Goal: Task Accomplishment & Management: Use online tool/utility

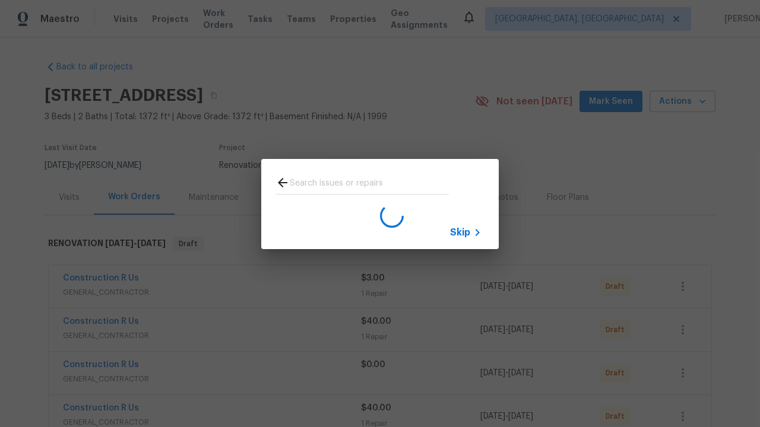
click at [460, 232] on span "Skip" at bounding box center [460, 233] width 20 height 12
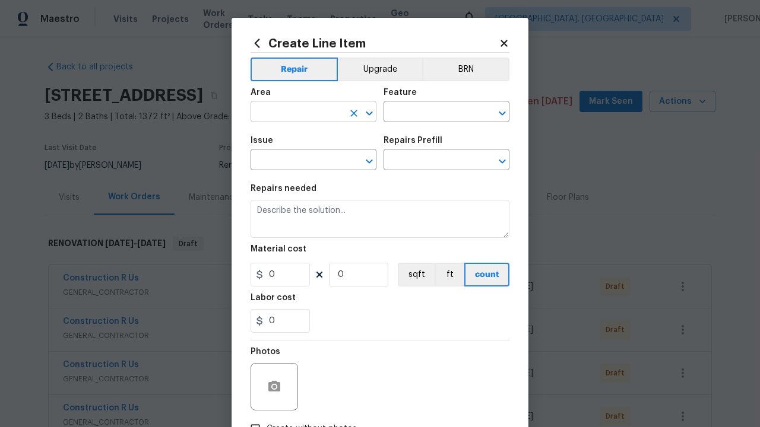
click at [292, 113] on input "text" at bounding box center [297, 113] width 93 height 18
type input "Bedroom"
click at [425, 113] on input "text" at bounding box center [430, 113] width 93 height 18
type input "Flooring"
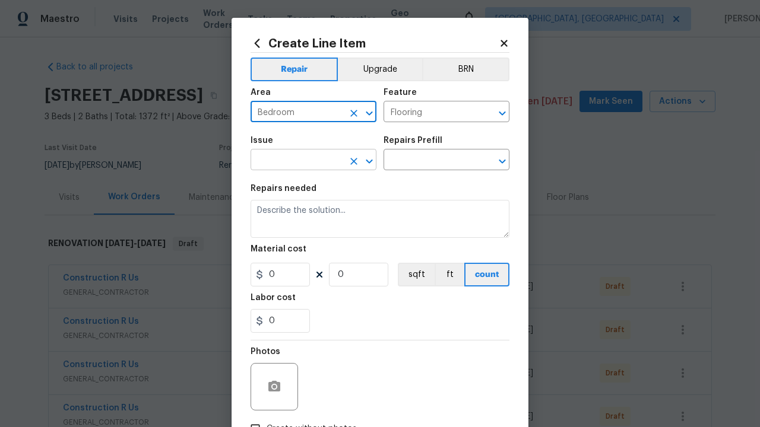
click at [292, 161] on input "text" at bounding box center [297, 161] width 93 height 18
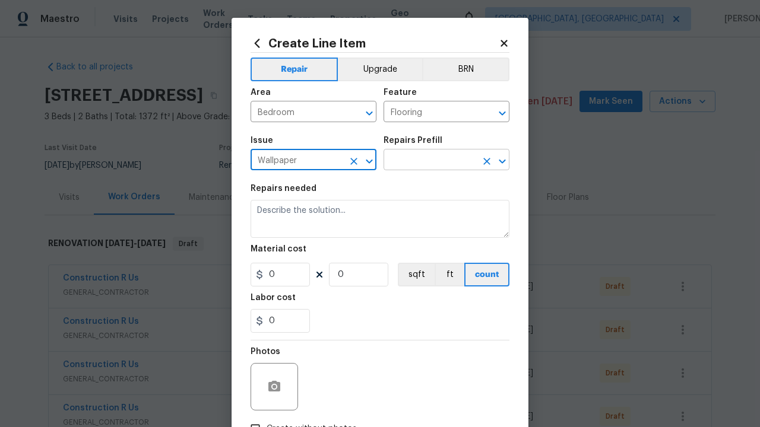
type input "Wallpaper"
click at [425, 161] on input "text" at bounding box center [430, 161] width 93 height 18
type input "Remove"
